Goal: Information Seeking & Learning: Understand process/instructions

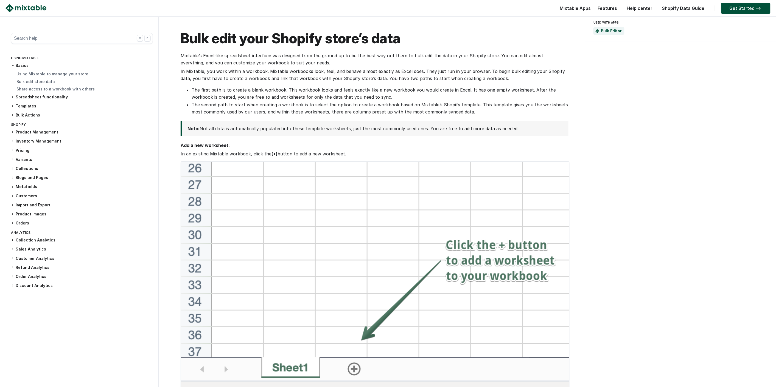
click at [29, 142] on h3 "Inventory Management" at bounding box center [82, 142] width 142 height 6
click at [30, 147] on link "Manage and track inventory" at bounding box center [43, 149] width 55 height 5
